Goal: Navigation & Orientation: Find specific page/section

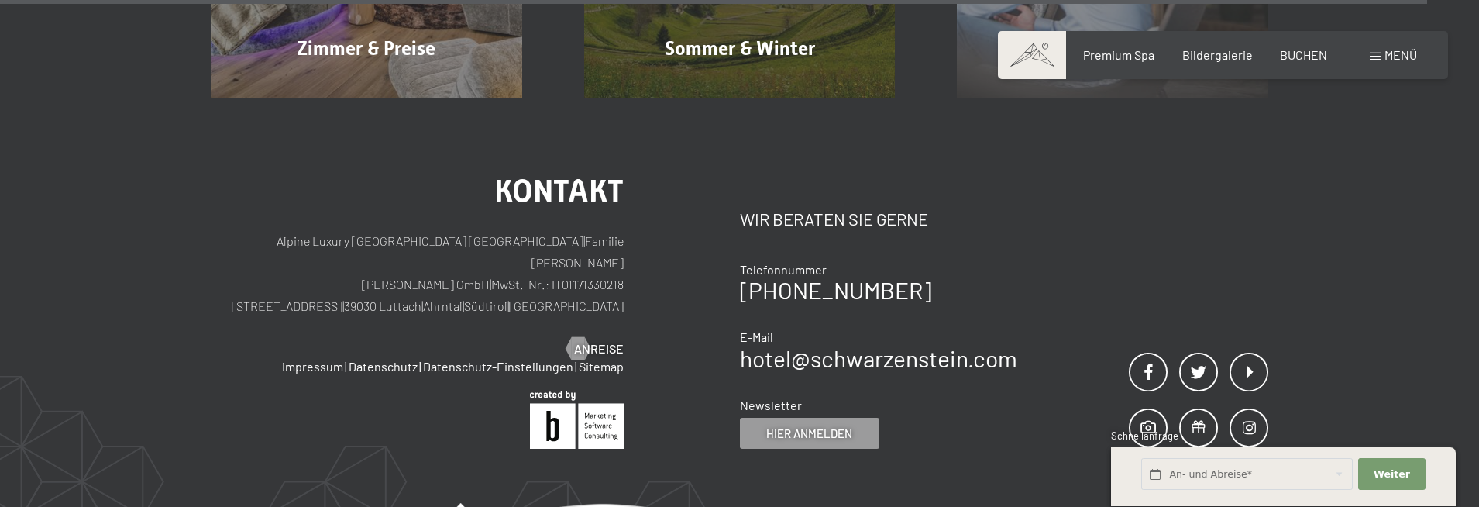
scroll to position [7583, 0]
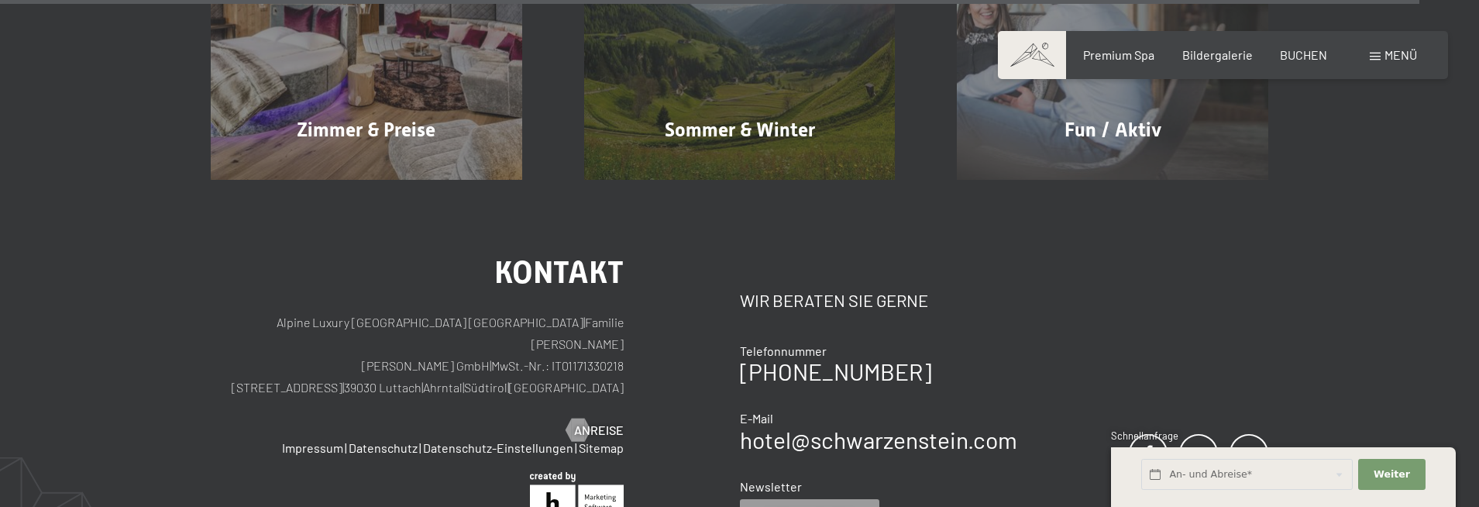
click at [645, 292] on span "Einwilligung Marketing*" at bounding box center [655, 298] width 128 height 15
click at [583, 292] on input "Einwilligung Marketing*" at bounding box center [575, 298] width 15 height 15
checkbox input "false"
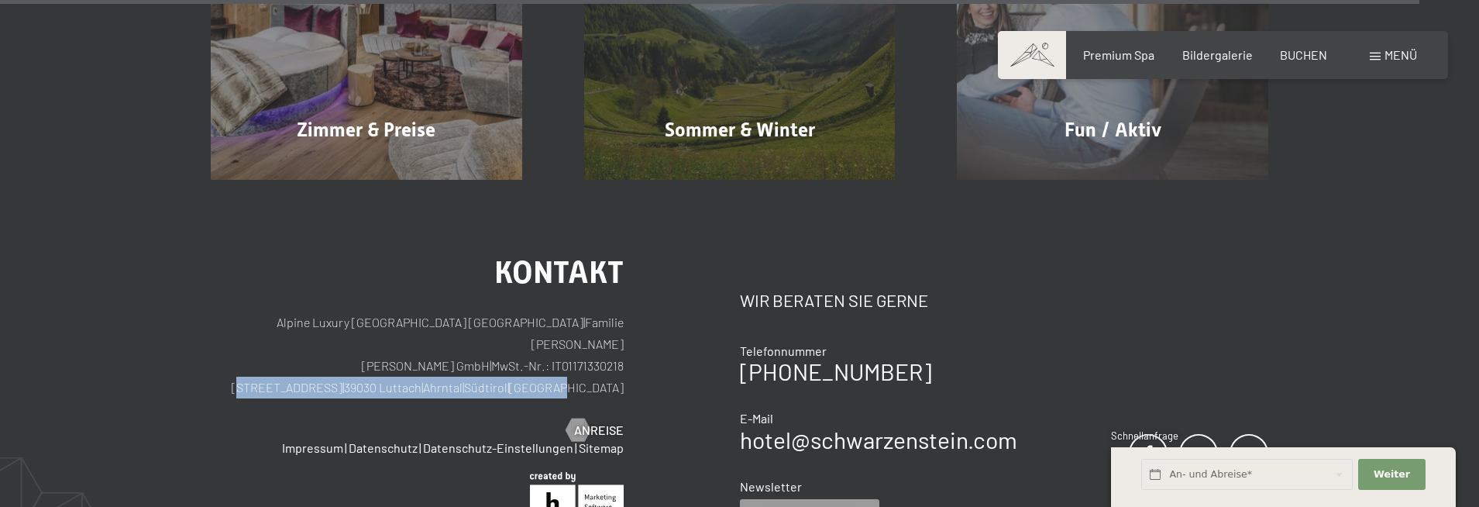
drag, startPoint x: 635, startPoint y: 289, endPoint x: 339, endPoint y: 298, distance: 296.1
click at [339, 298] on div "Kontakt Alpine Luxury SPA Resort SCHWARZENSTEIN | Familie Zimmerhofer Otmar Zim…" at bounding box center [475, 393] width 529 height 273
copy p "Dorfstraße 11 | 39030 Luttach | Ahrntal | Südtirol | Italien"
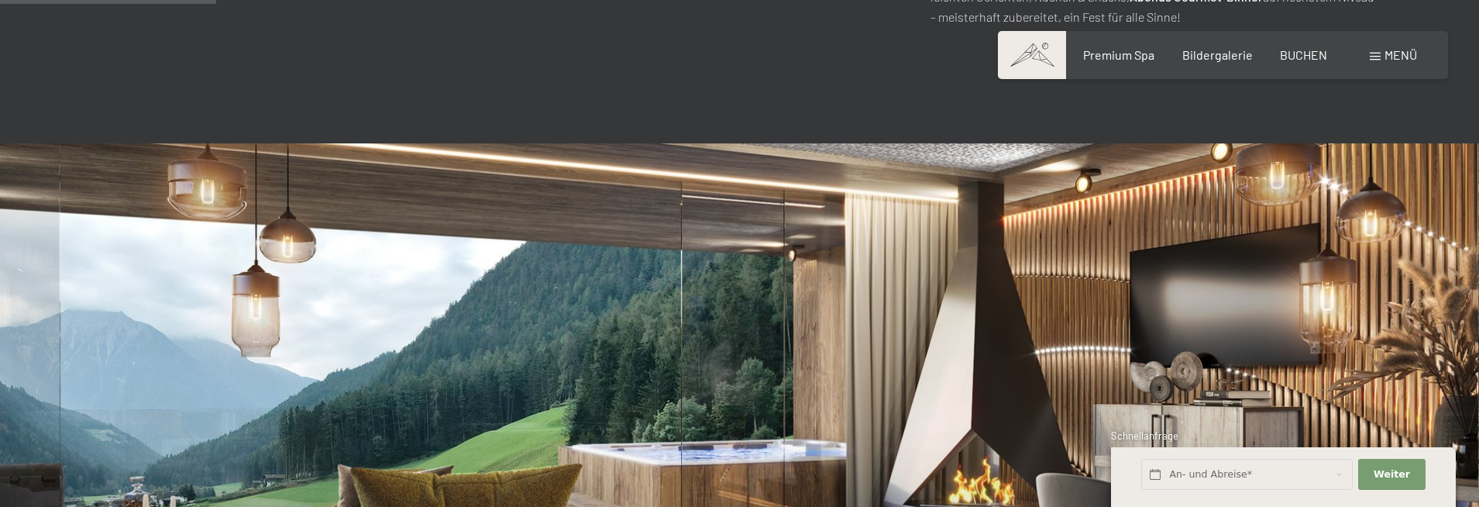
scroll to position [1153, 0]
click at [1391, 50] on span "Menü" at bounding box center [1400, 54] width 33 height 15
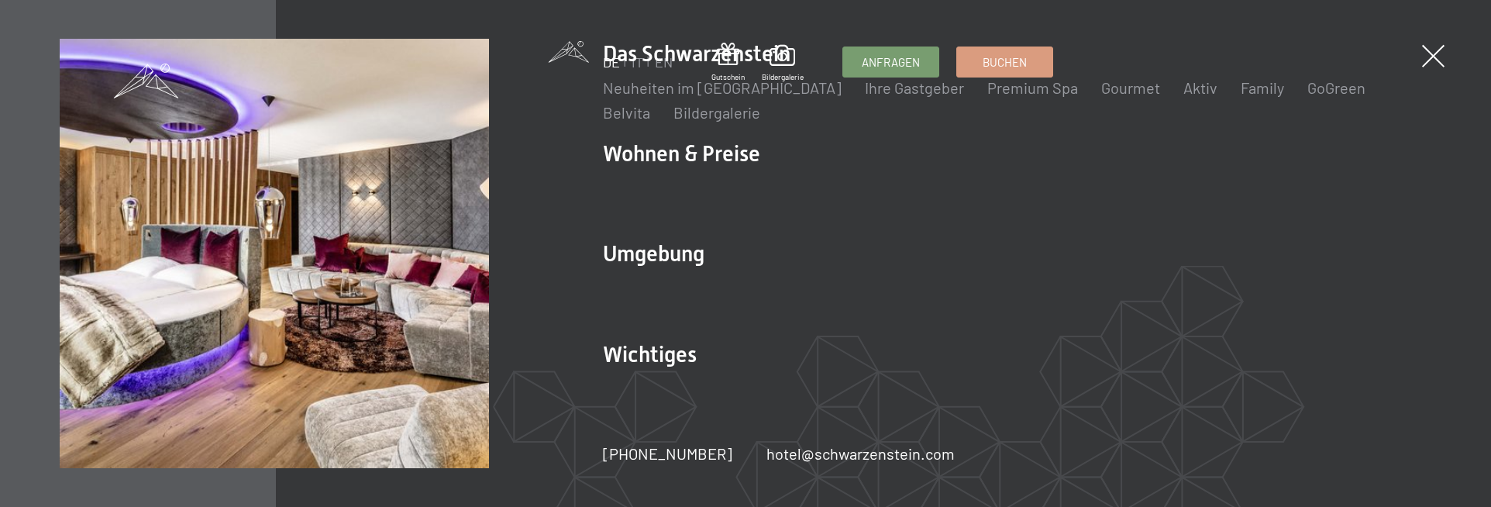
click at [1440, 46] on div "DE IT EN Gutschein Bildergalerie Anfragen Buchen DE IT EN Das Schwarzenstein Ne…" at bounding box center [745, 253] width 1491 height 507
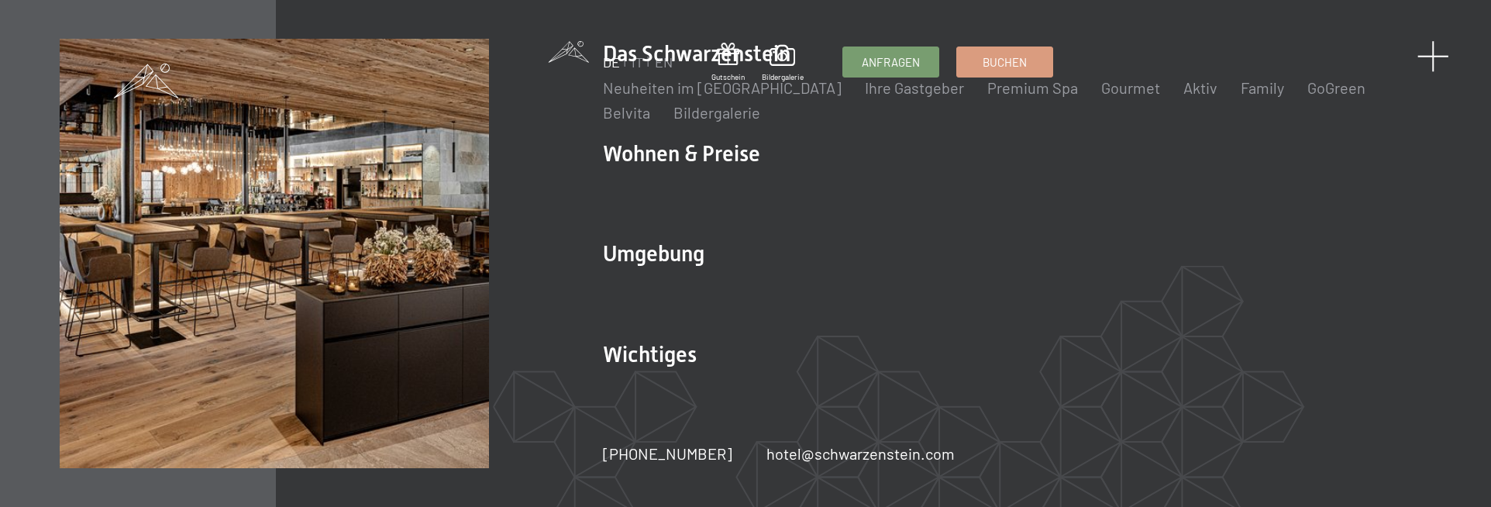
click at [1426, 53] on span at bounding box center [1433, 56] width 32 height 32
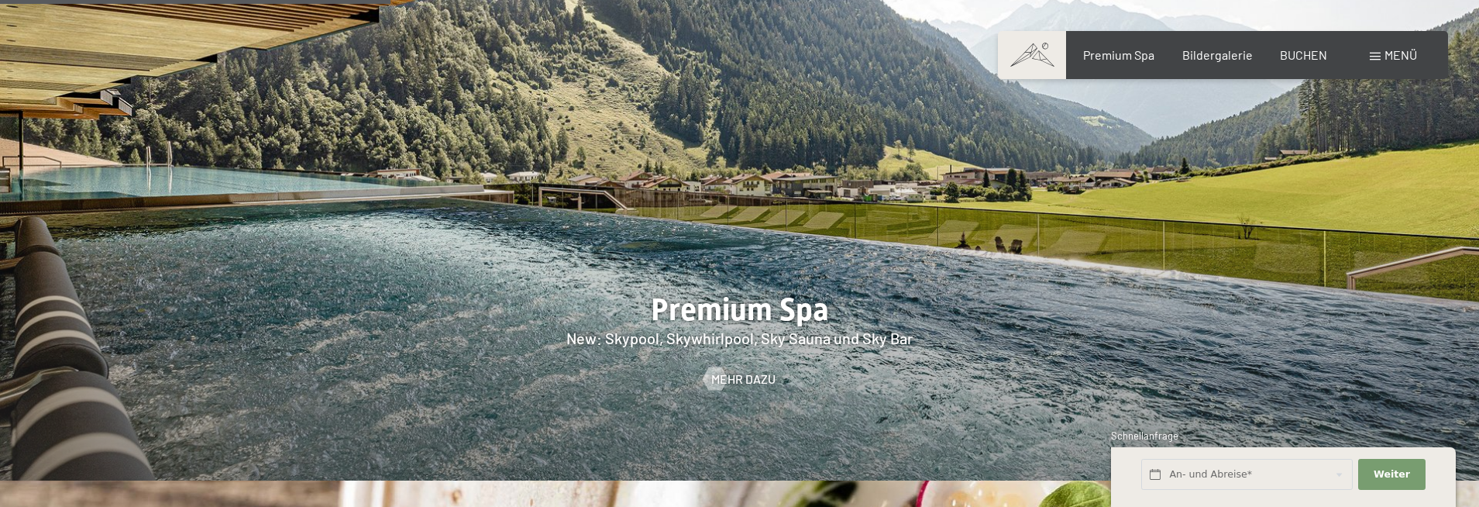
scroll to position [2160, 0]
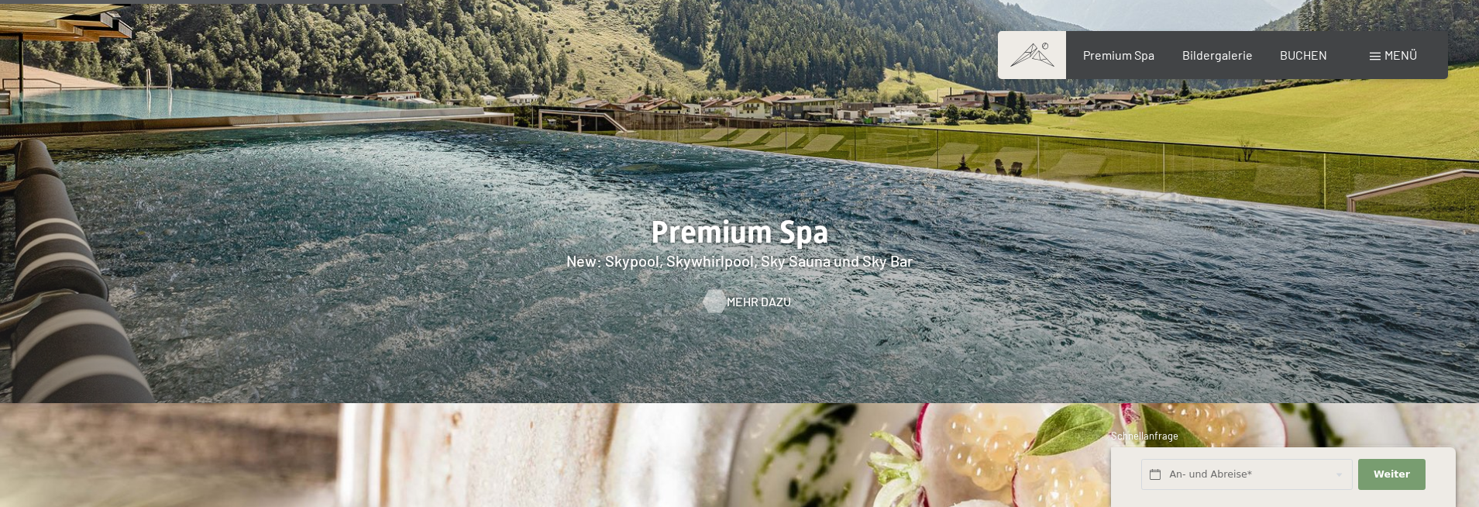
click at [741, 293] on span "Mehr dazu" at bounding box center [759, 301] width 64 height 17
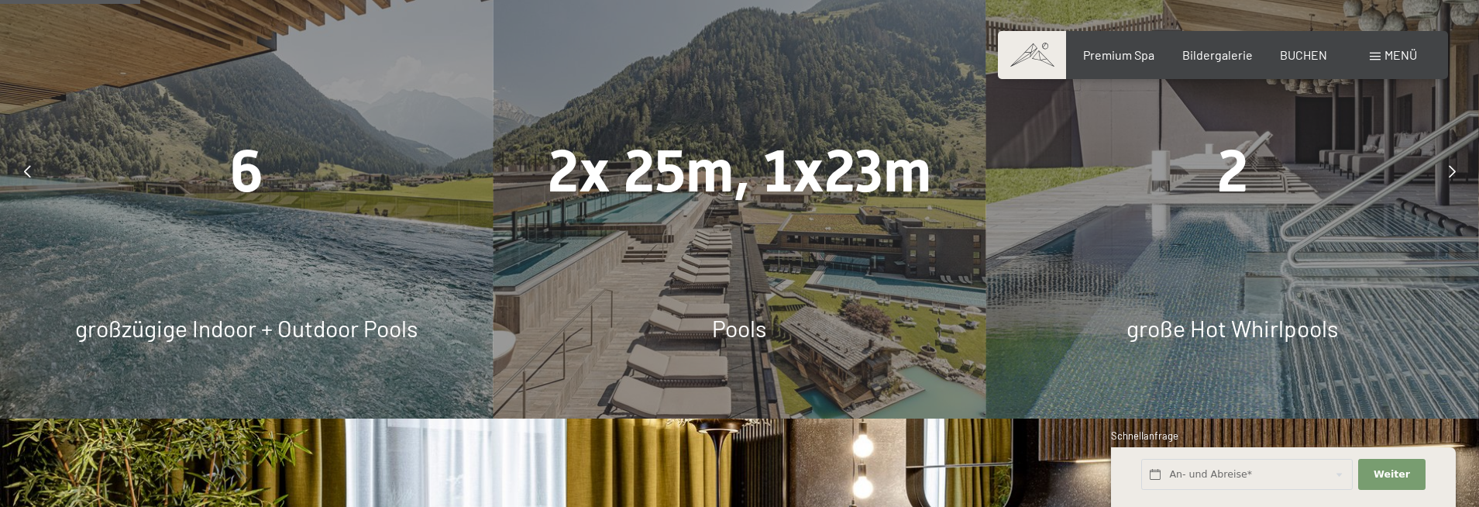
scroll to position [1007, 0]
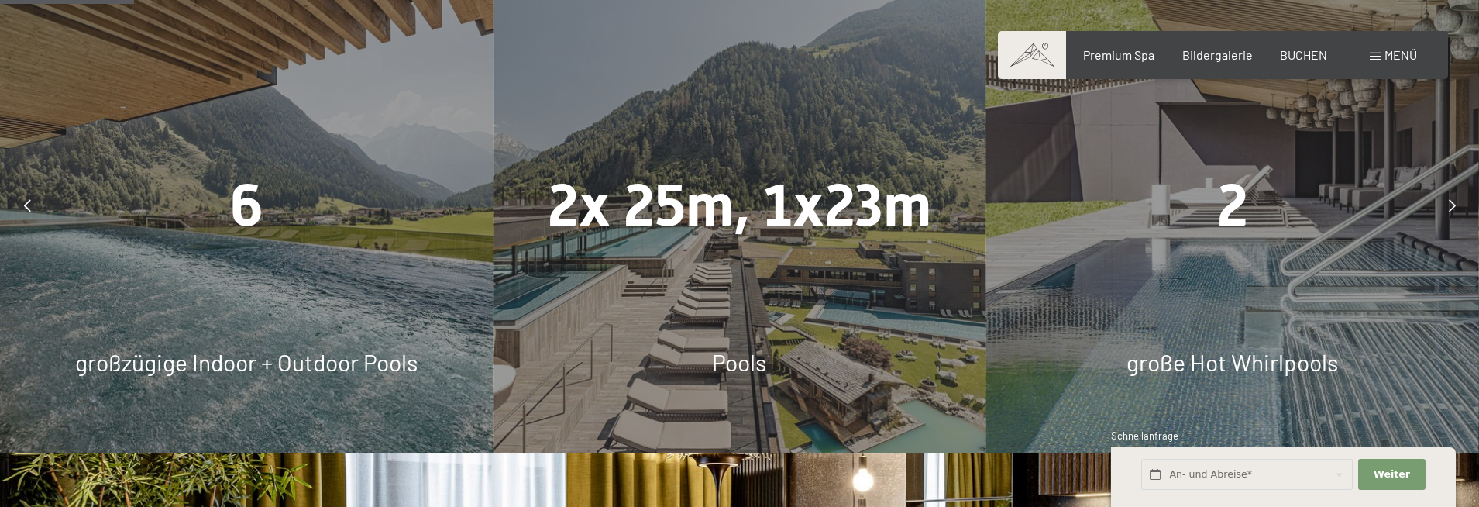
click at [1452, 211] on icon at bounding box center [1452, 205] width 7 height 12
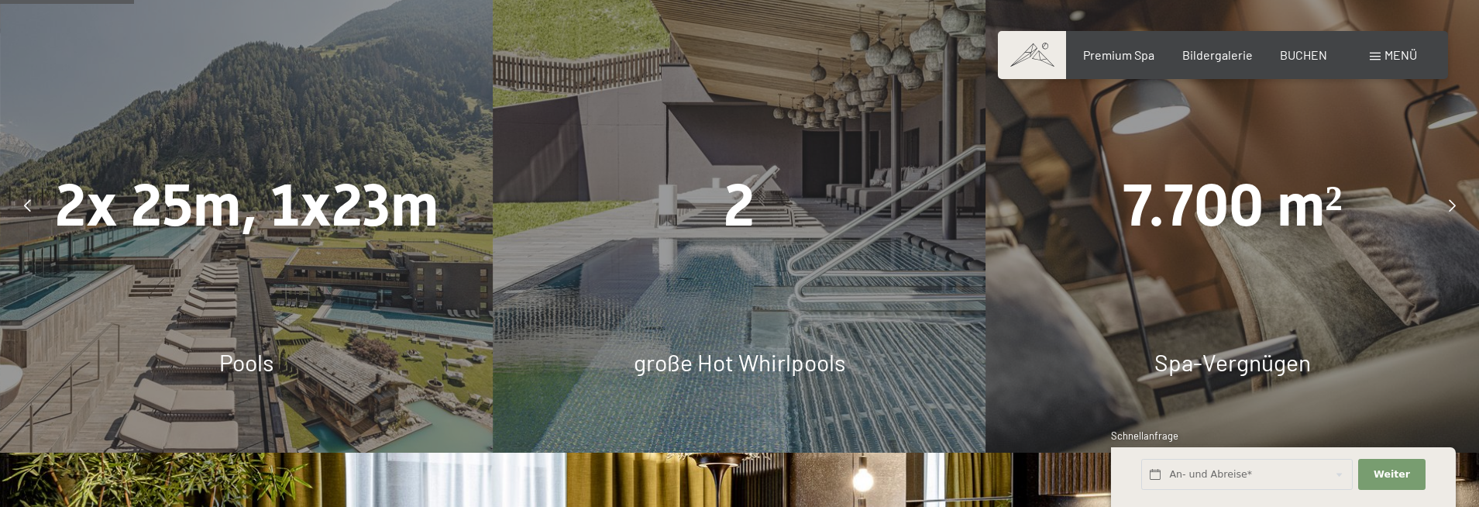
click at [1452, 211] on icon at bounding box center [1452, 205] width 7 height 12
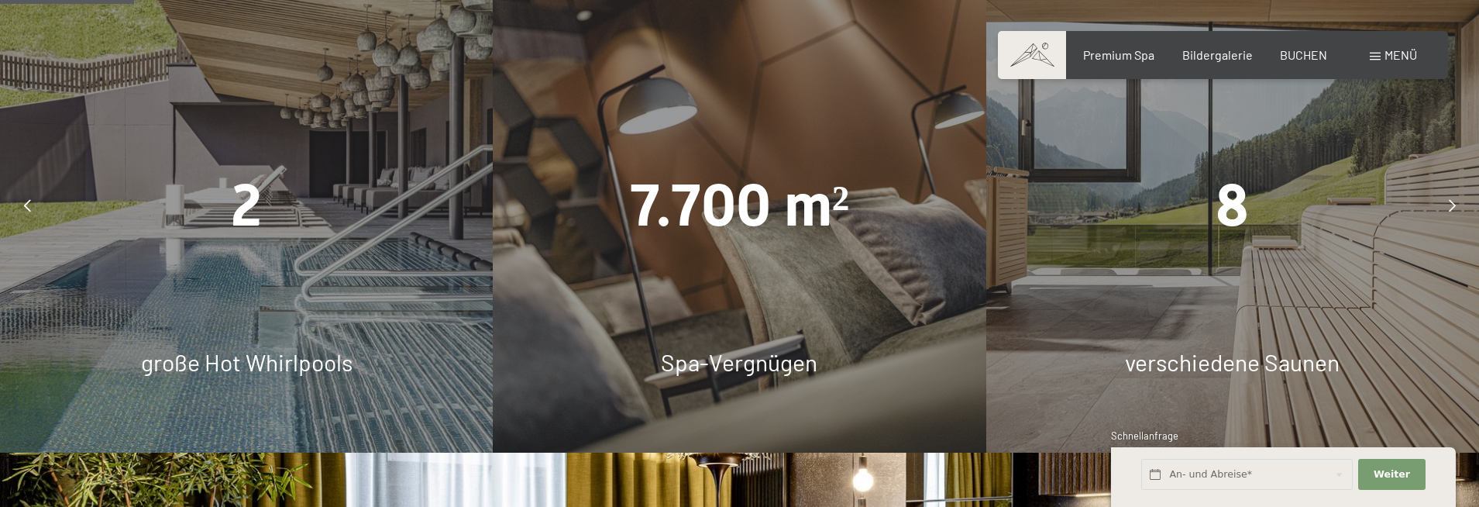
click at [1452, 211] on icon at bounding box center [1452, 205] width 7 height 12
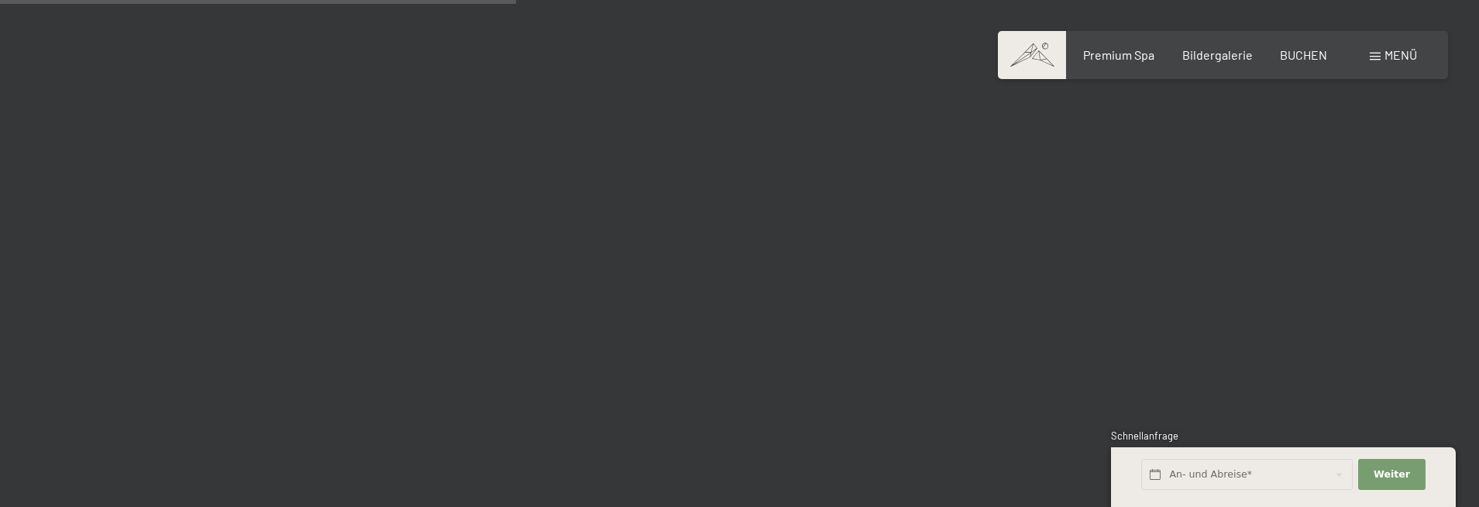
scroll to position [3874, 0]
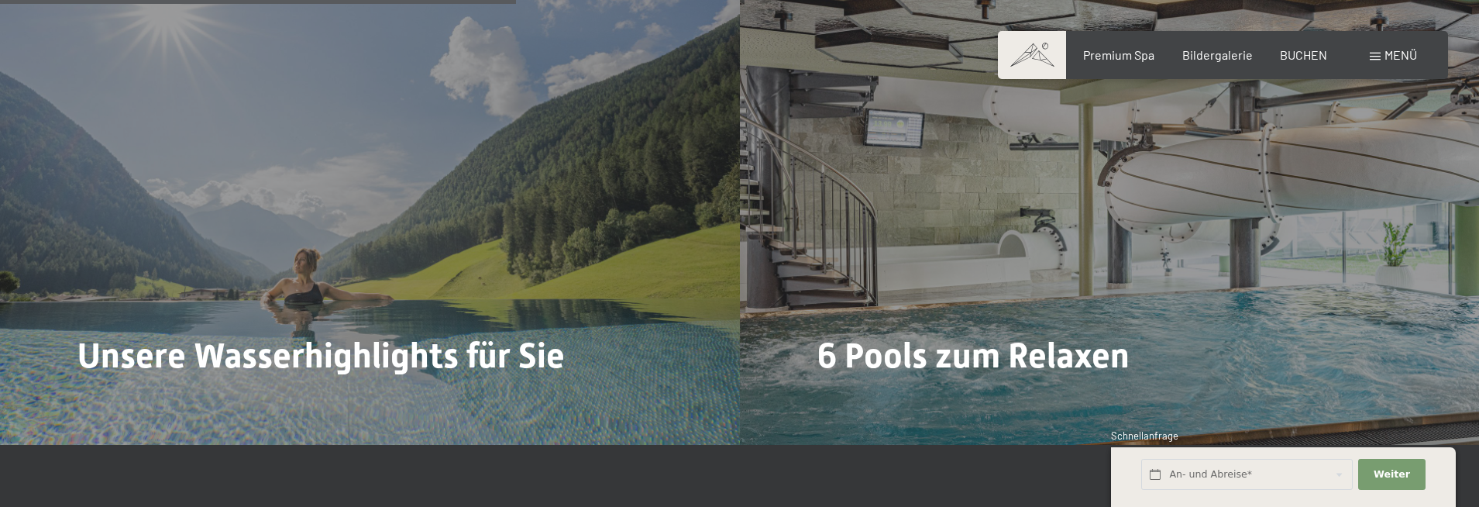
click at [1034, 59] on span at bounding box center [1032, 55] width 68 height 48
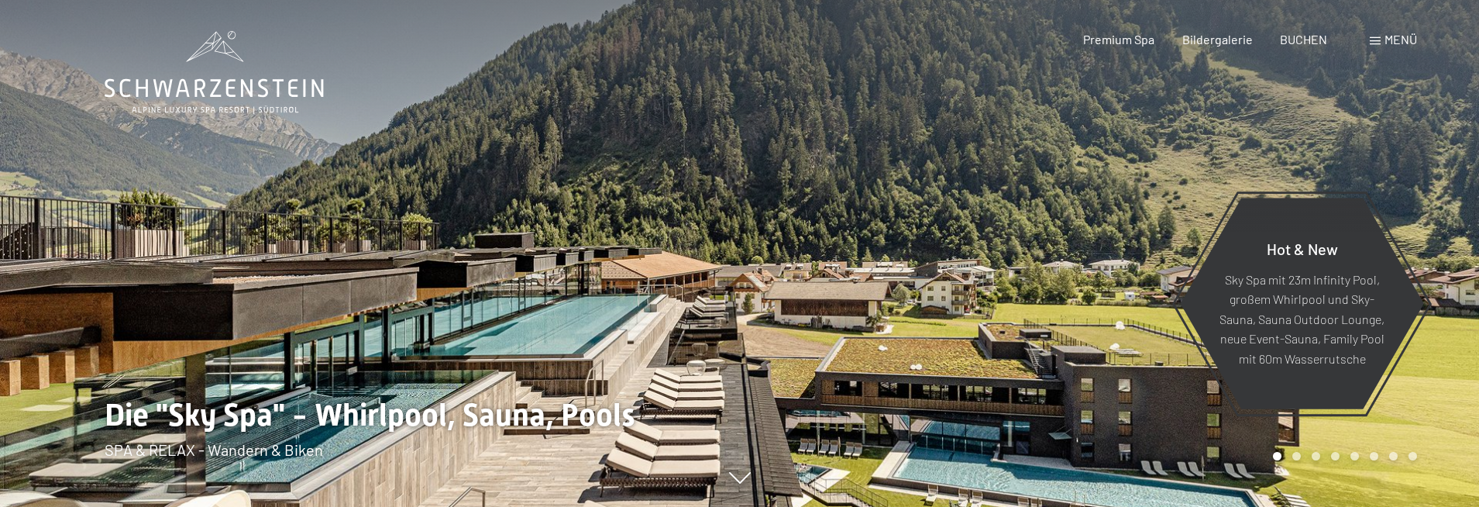
click at [1126, 109] on div at bounding box center [1110, 253] width 740 height 507
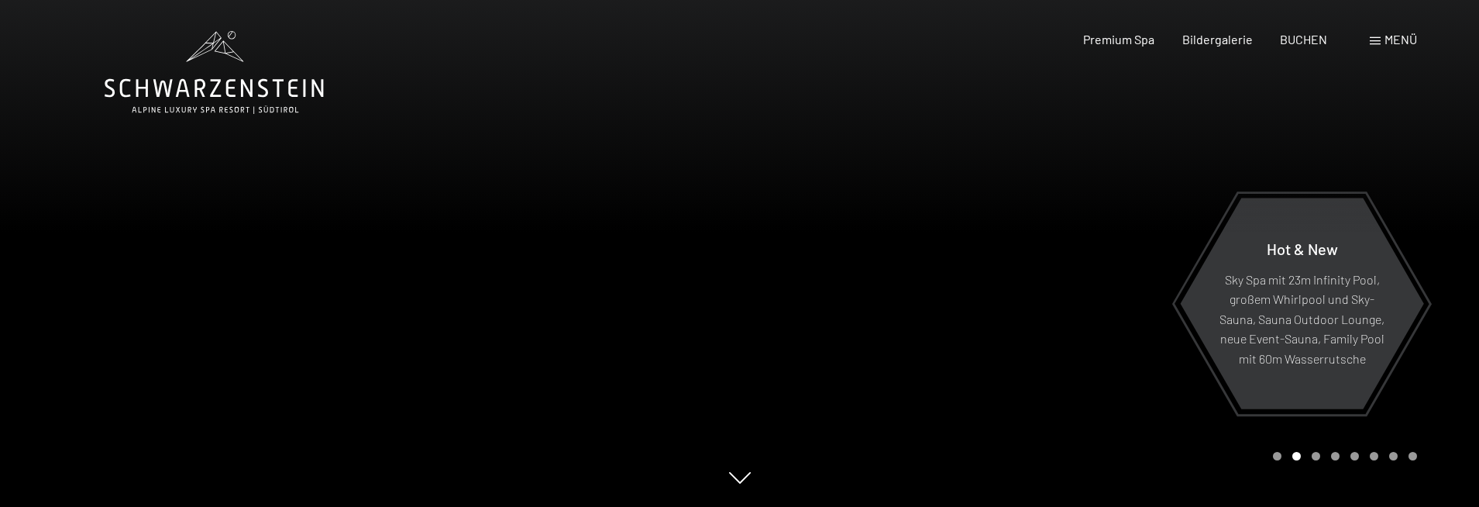
click at [1126, 109] on div at bounding box center [1110, 253] width 740 height 507
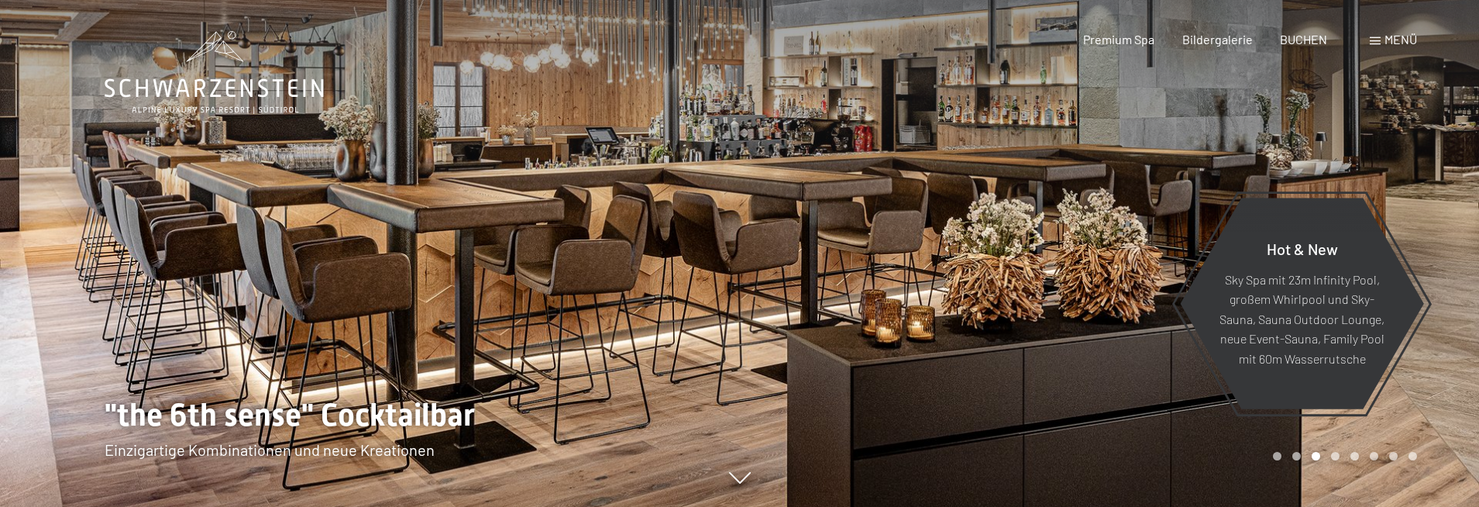
click at [1126, 109] on div at bounding box center [1110, 253] width 740 height 507
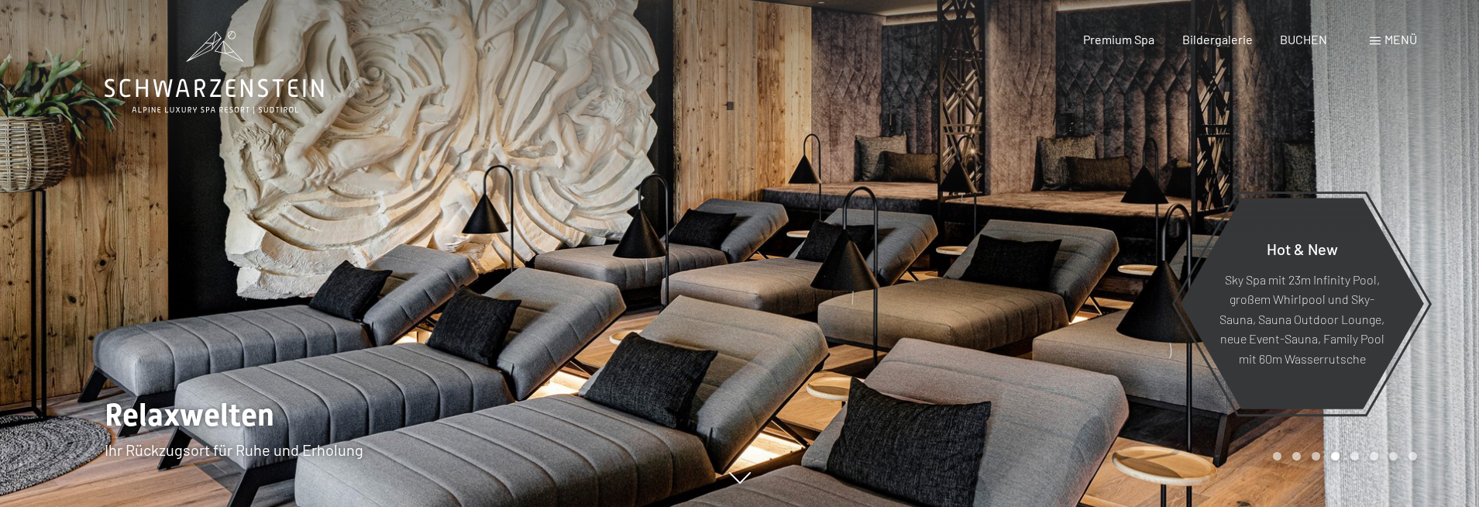
click at [1126, 109] on div at bounding box center [1110, 253] width 740 height 507
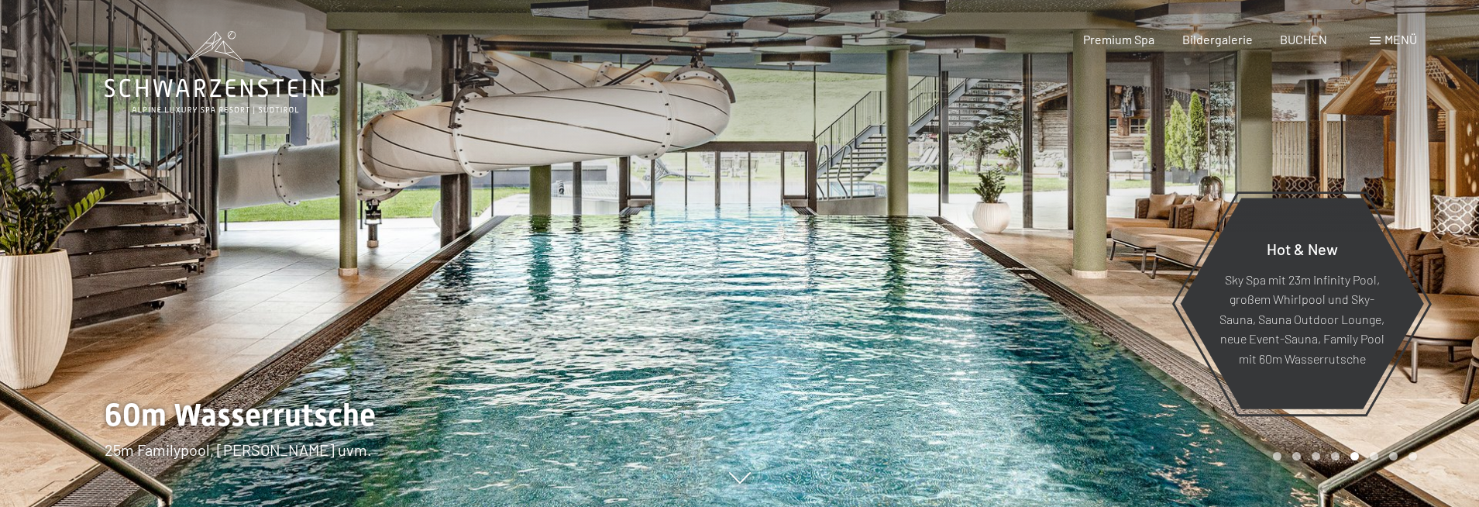
click at [1126, 109] on div at bounding box center [1110, 253] width 740 height 507
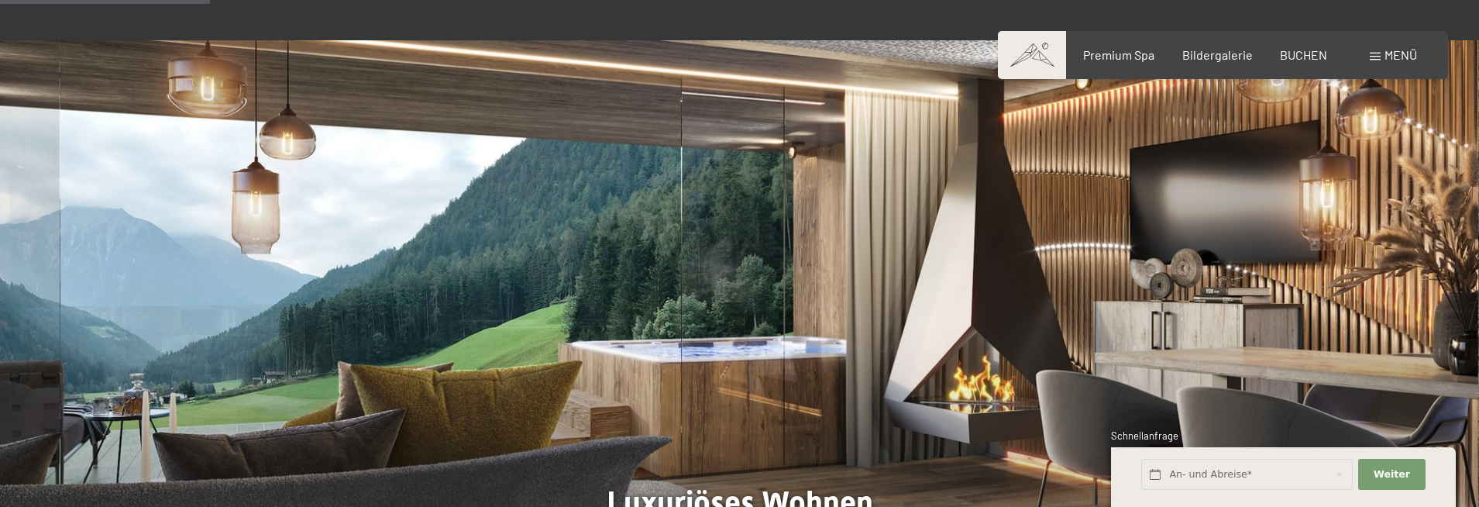
scroll to position [1162, 0]
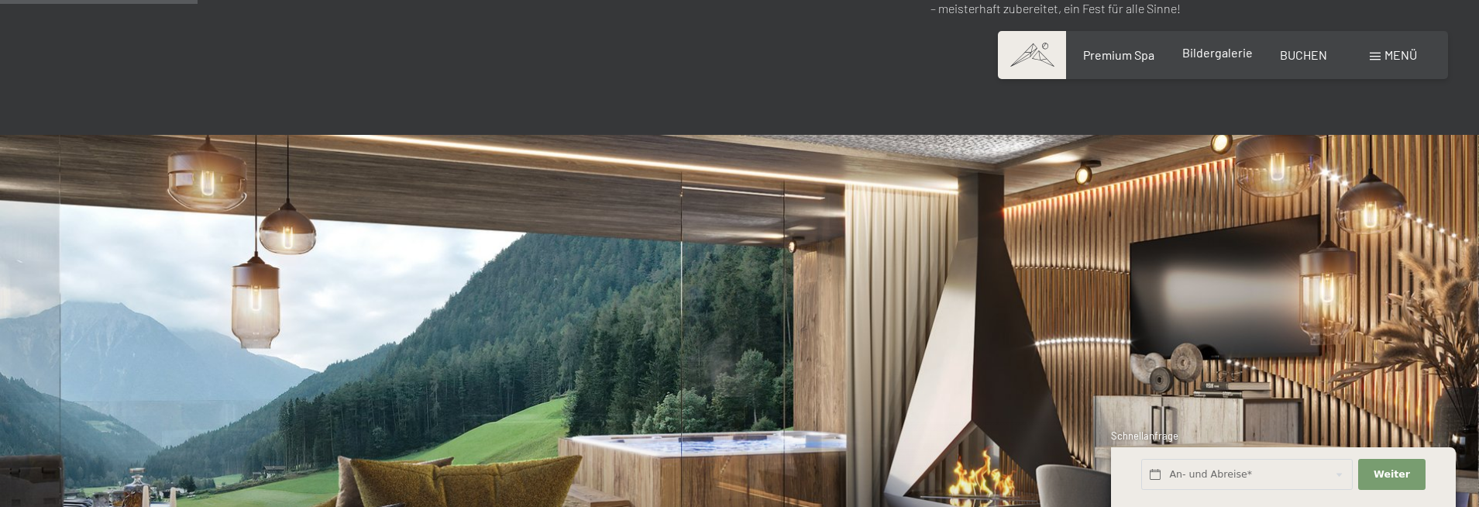
click at [1217, 57] on span "Bildergalerie" at bounding box center [1217, 52] width 71 height 15
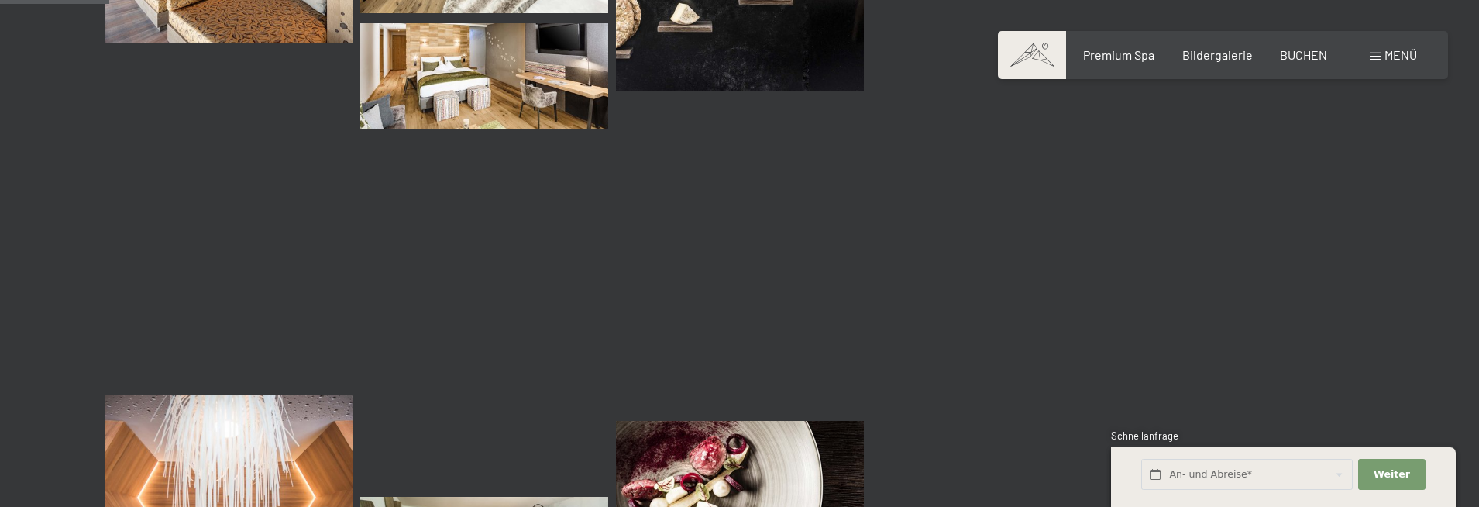
scroll to position [1937, 0]
